Goal: Task Accomplishment & Management: Manage account settings

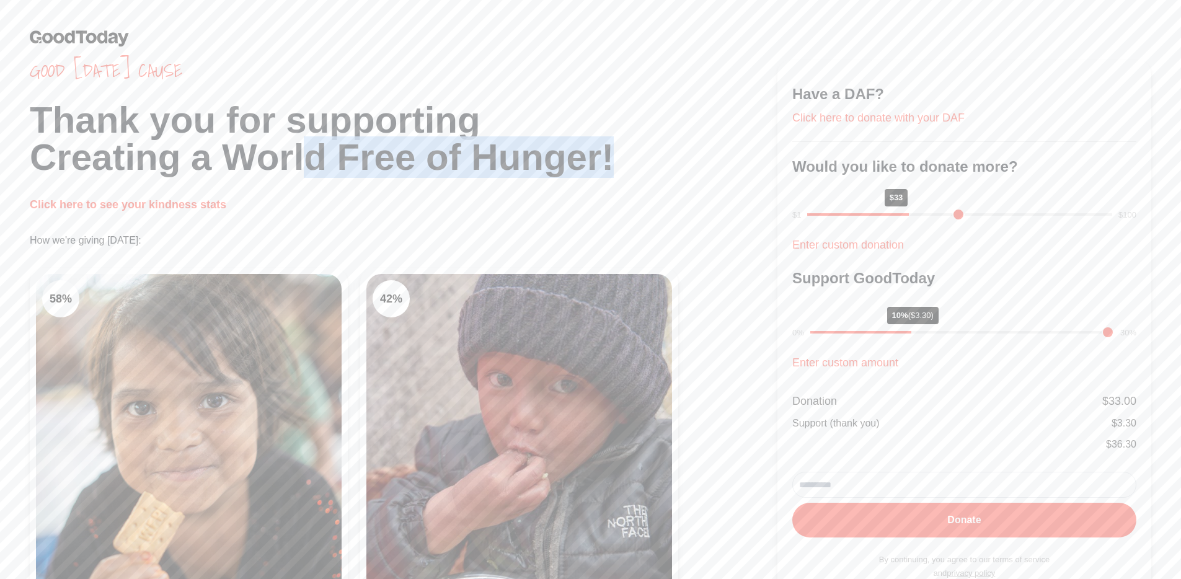
drag, startPoint x: 606, startPoint y: 177, endPoint x: 312, endPoint y: 185, distance: 294.5
click at [311, 182] on div "Good Today’s cause Thank you for supporting Creating a World Free of Hunger! Cl…" at bounding box center [404, 391] width 748 height 663
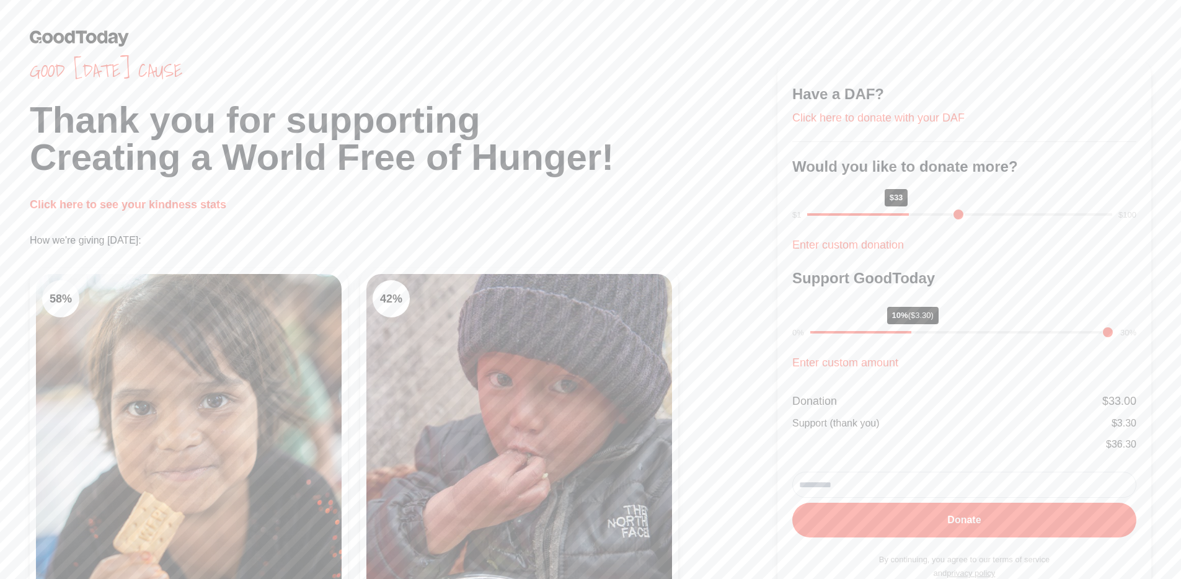
click at [317, 201] on p "Click here to see your kindness stats" at bounding box center [404, 204] width 748 height 17
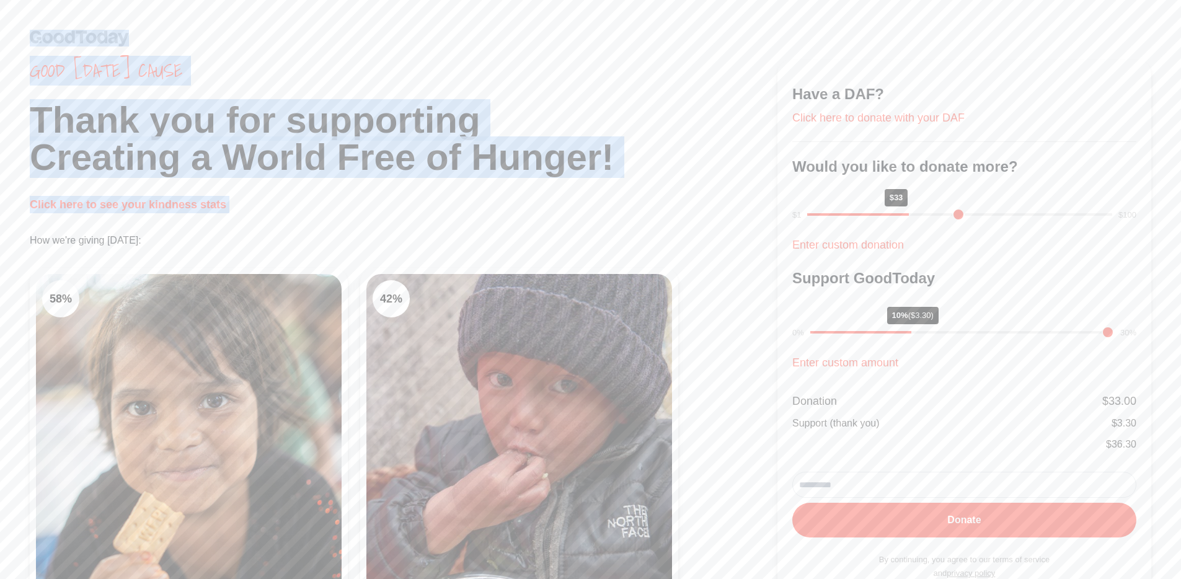
drag, startPoint x: 278, startPoint y: 231, endPoint x: 40, endPoint y: 43, distance: 303.2
click at [40, 43] on body "Good Today’s cause Thank you for supporting Creating a World Free of Hunger! Cl…" at bounding box center [590, 514] width 1181 height 1028
click at [348, 200] on p "Click here to see your kindness stats" at bounding box center [404, 204] width 748 height 17
drag, startPoint x: 235, startPoint y: 257, endPoint x: 67, endPoint y: 87, distance: 238.9
click at [68, 88] on div "Good Today’s cause Thank you for supporting Creating a World Free of Hunger! Cl…" at bounding box center [404, 391] width 748 height 663
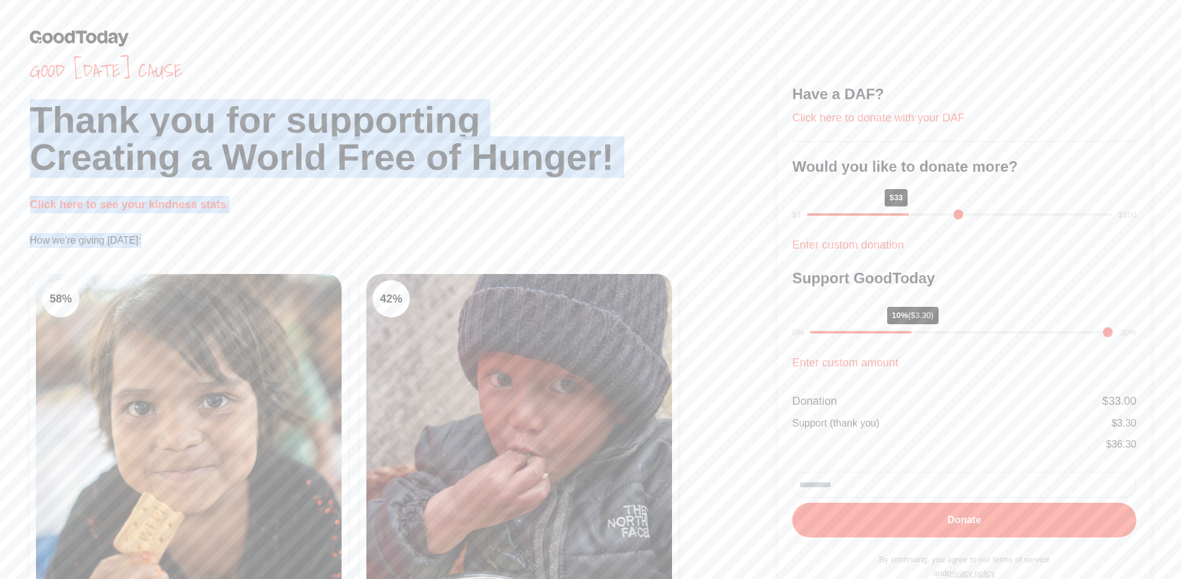
click at [67, 86] on div "Good Today’s cause Thank you for supporting Creating a World Free of Hunger! Cl…" at bounding box center [404, 391] width 748 height 663
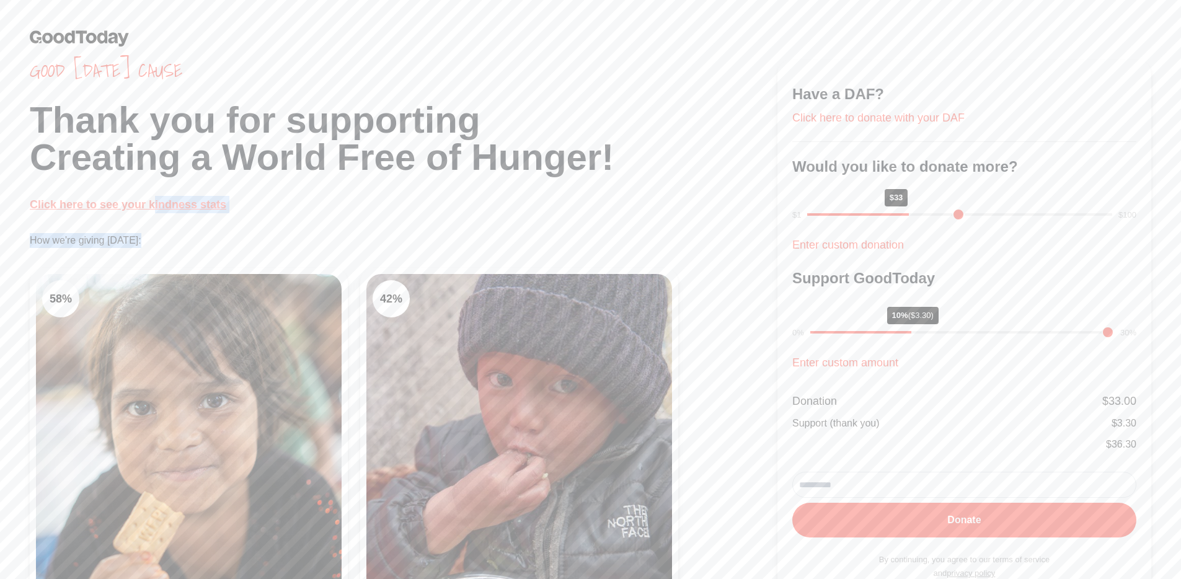
drag, startPoint x: 212, startPoint y: 263, endPoint x: 84, endPoint y: 208, distance: 139.3
click at [84, 208] on div "Good Today’s cause Thank you for supporting Creating a World Free of Hunger! Cl…" at bounding box center [404, 391] width 748 height 663
click at [84, 208] on link "Click here to see your kindness stats" at bounding box center [128, 204] width 196 height 12
click at [119, 224] on div "Good Today’s cause Thank you for supporting Creating a World Free of Hunger! Cl…" at bounding box center [404, 391] width 748 height 663
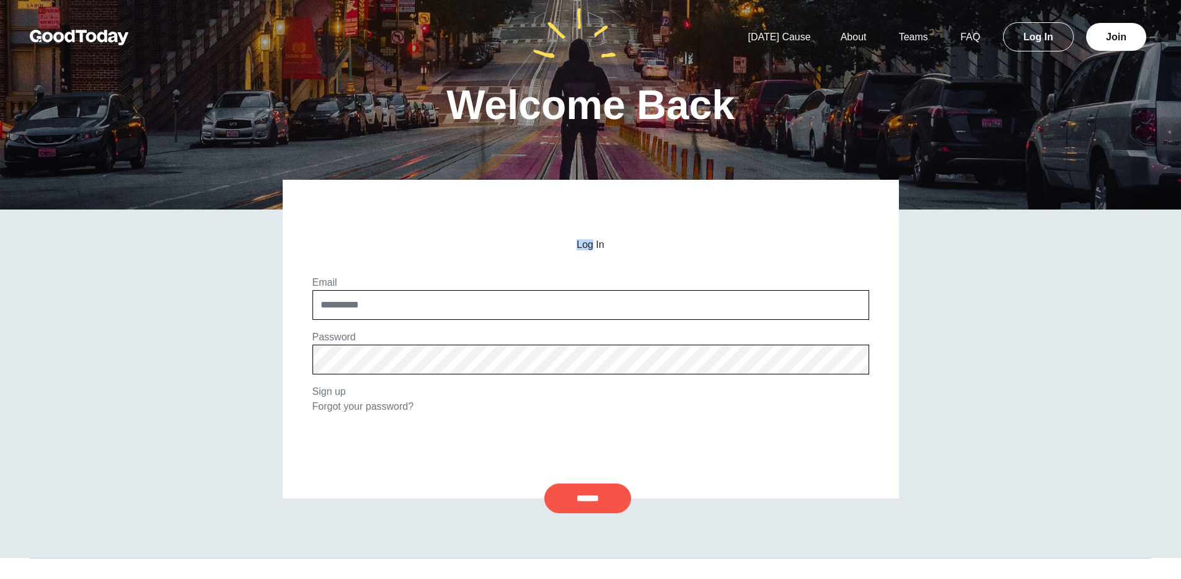
click at [586, 231] on div "Log In Email Password Sign up Forgot your password? ******" at bounding box center [591, 339] width 616 height 319
click at [593, 237] on div "Log In Email Password Sign up Forgot your password? ******" at bounding box center [591, 339] width 616 height 319
click at [600, 245] on h2 "Log In" at bounding box center [590, 244] width 557 height 11
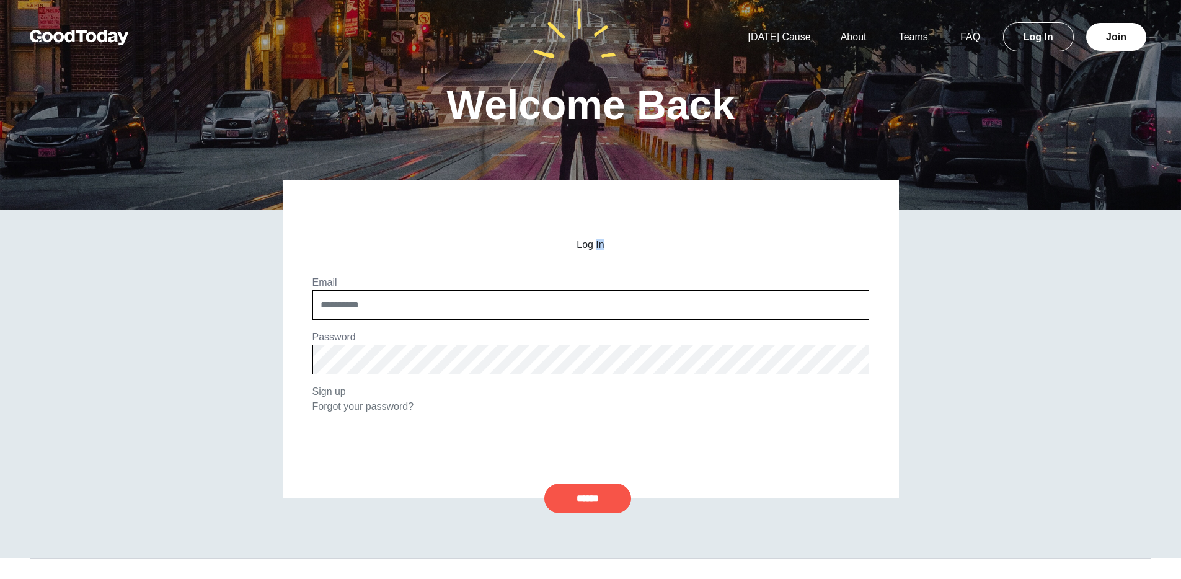
click at [600, 245] on h2 "Log In" at bounding box center [590, 244] width 557 height 11
